Goal: Transaction & Acquisition: Purchase product/service

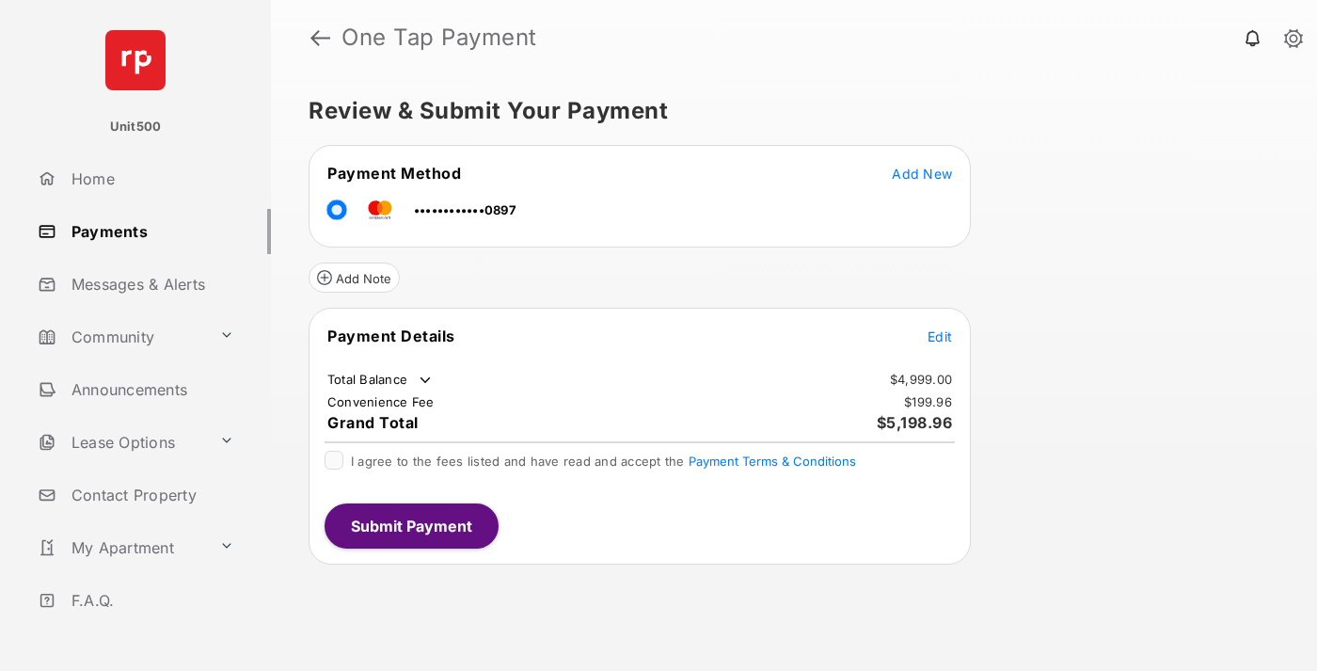
click at [940, 336] on span "Edit" at bounding box center [939, 336] width 24 height 16
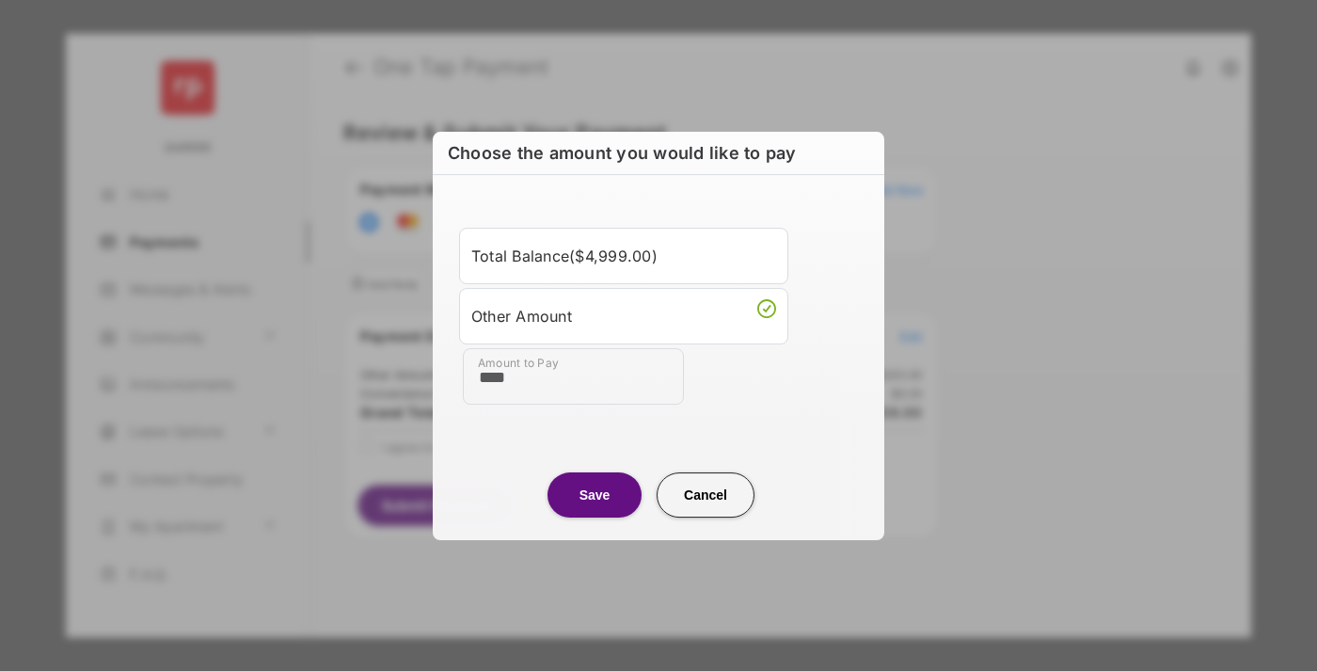
click at [594, 494] on button "Save" at bounding box center [594, 494] width 94 height 45
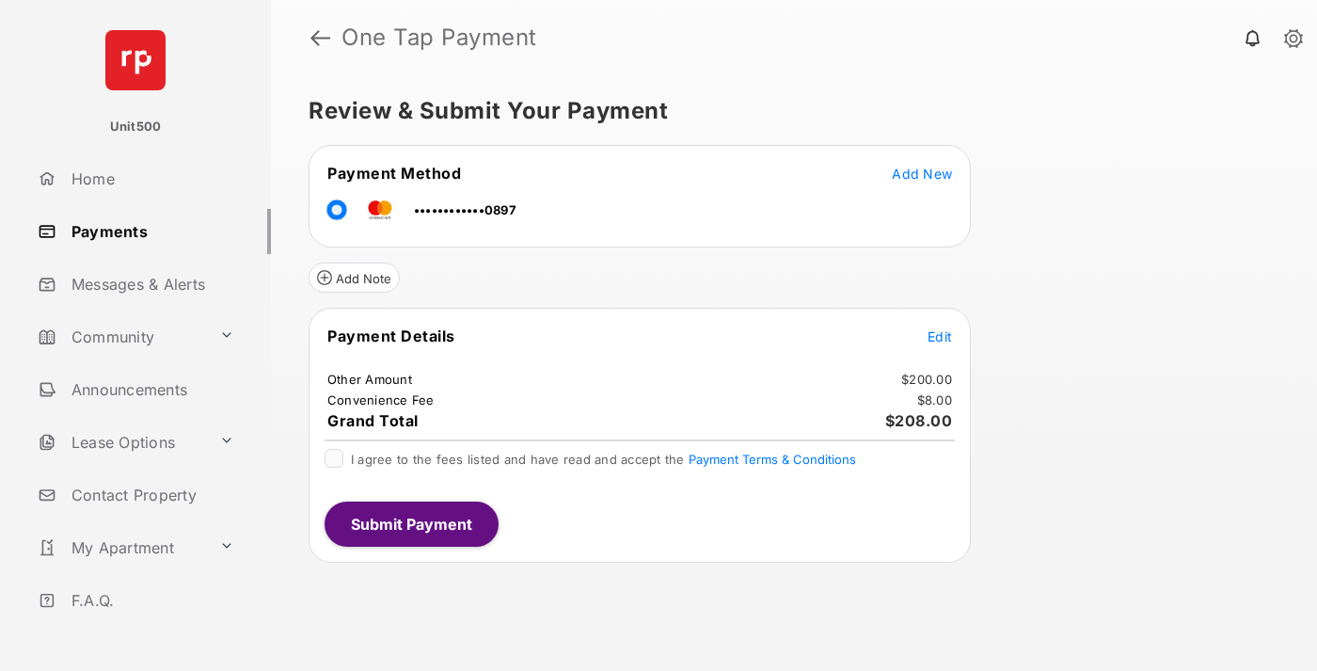
click at [410, 523] on button "Submit Payment" at bounding box center [411, 523] width 174 height 45
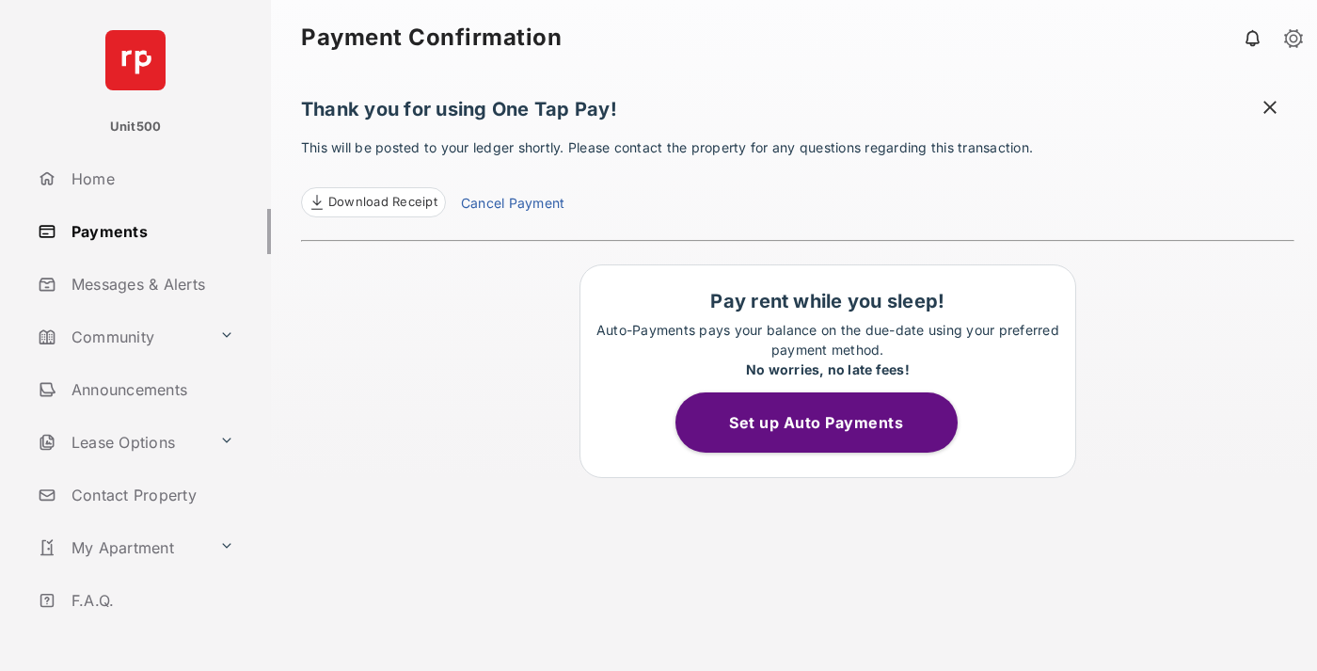
click at [372, 202] on span "Download Receipt" at bounding box center [382, 202] width 109 height 19
click at [1270, 109] on span at bounding box center [1269, 110] width 19 height 24
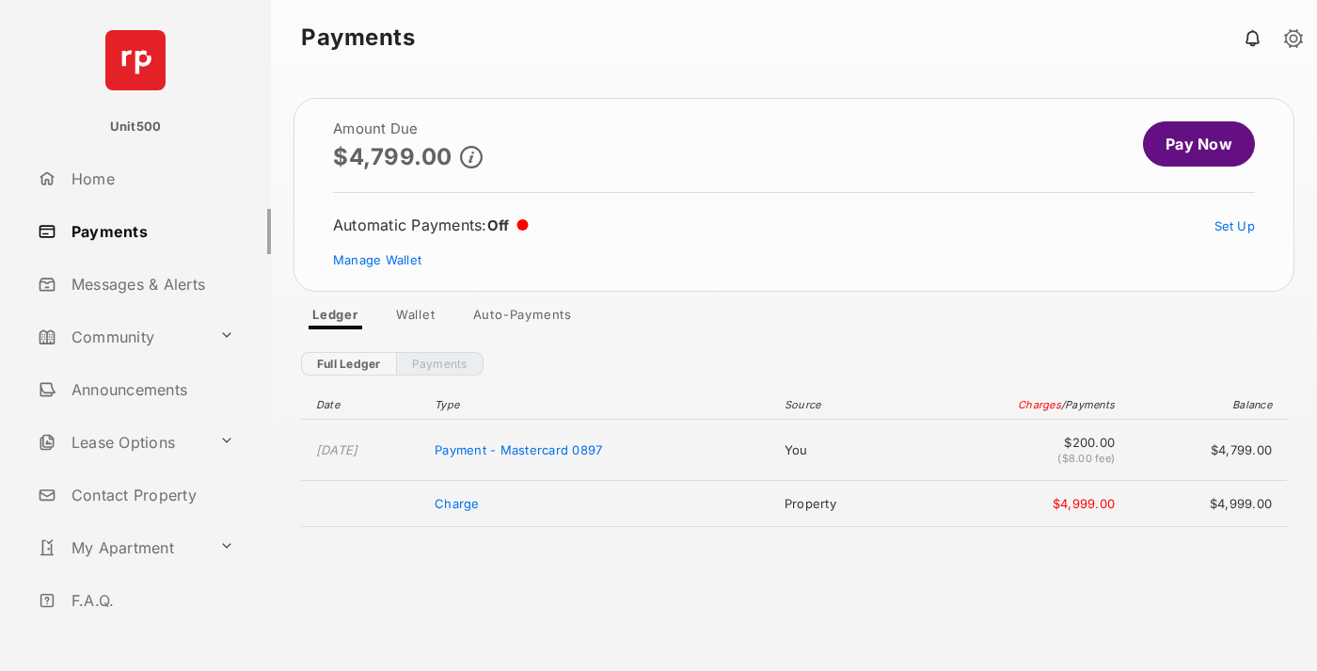
click at [377, 260] on link "Manage Wallet" at bounding box center [377, 259] width 88 height 15
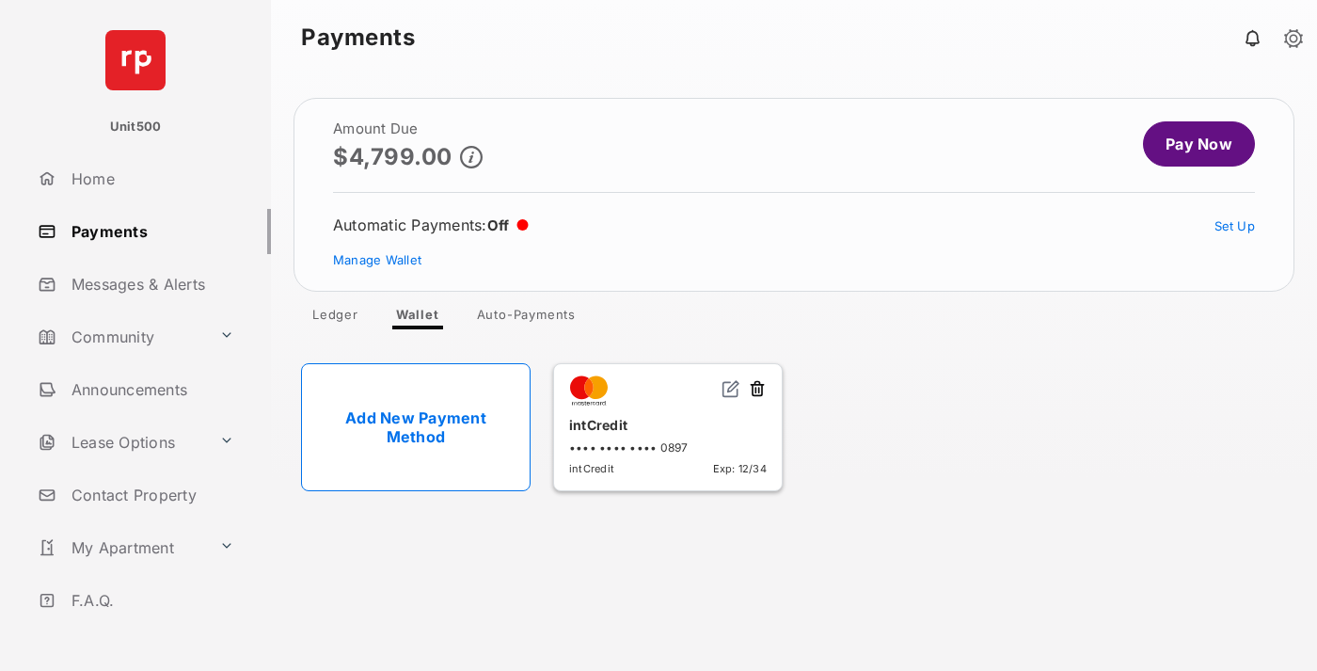
click at [757, 389] on button at bounding box center [757, 390] width 19 height 22
